Goal: Find specific page/section: Find specific page/section

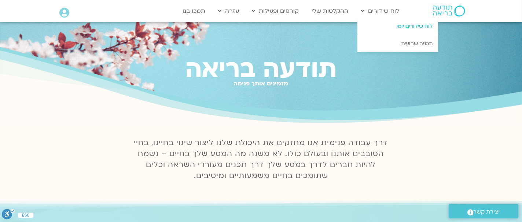
click at [402, 25] on link "לוח שידורים יומי" at bounding box center [398, 26] width 81 height 17
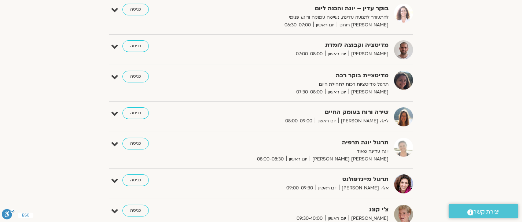
scroll to position [133, 0]
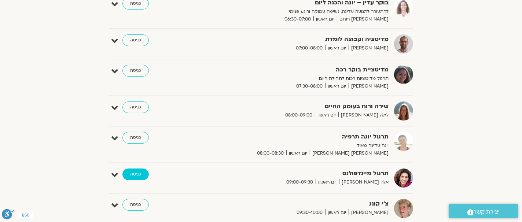
click at [137, 172] on link "כניסה" at bounding box center [135, 175] width 26 height 12
